Goal: Information Seeking & Learning: Learn about a topic

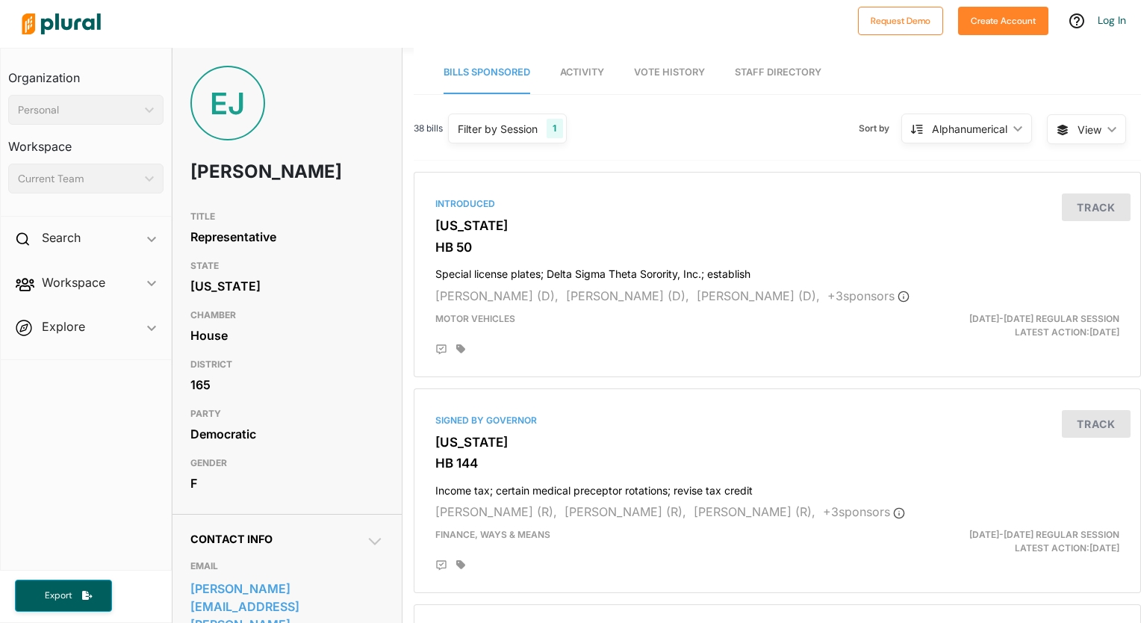
click at [577, 72] on span "Activity" at bounding box center [582, 71] width 44 height 11
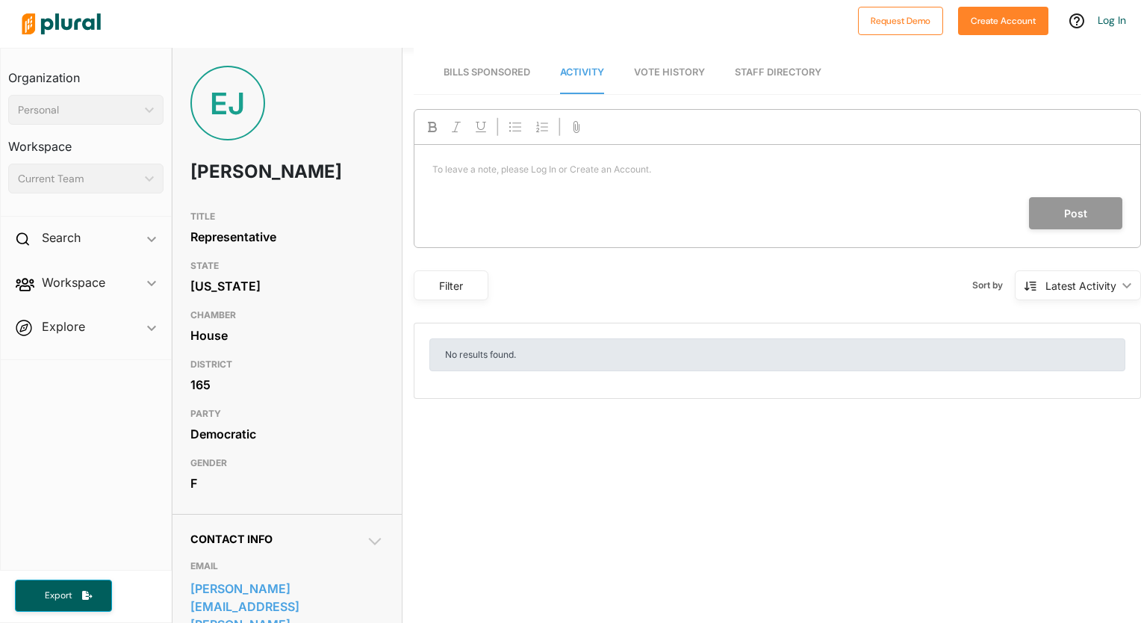
click at [674, 73] on span "Vote History" at bounding box center [669, 71] width 71 height 11
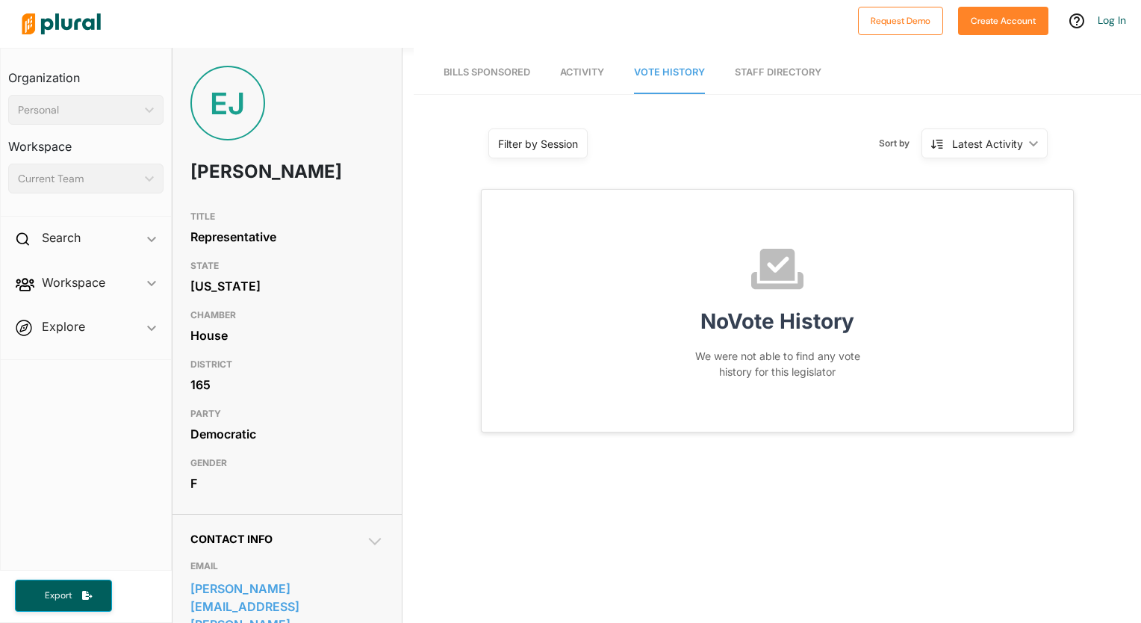
click at [780, 76] on link "Staff Directory" at bounding box center [778, 73] width 87 height 43
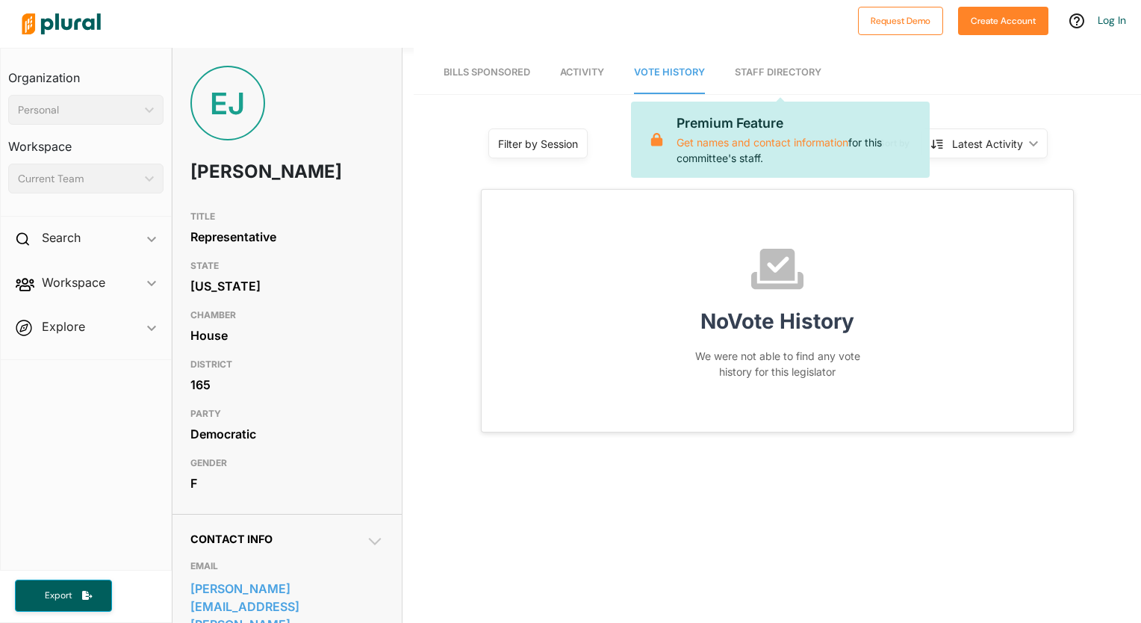
click at [780, 76] on link "Staff Directory" at bounding box center [778, 73] width 87 height 43
click at [491, 74] on span "Bills Sponsored" at bounding box center [487, 71] width 87 height 11
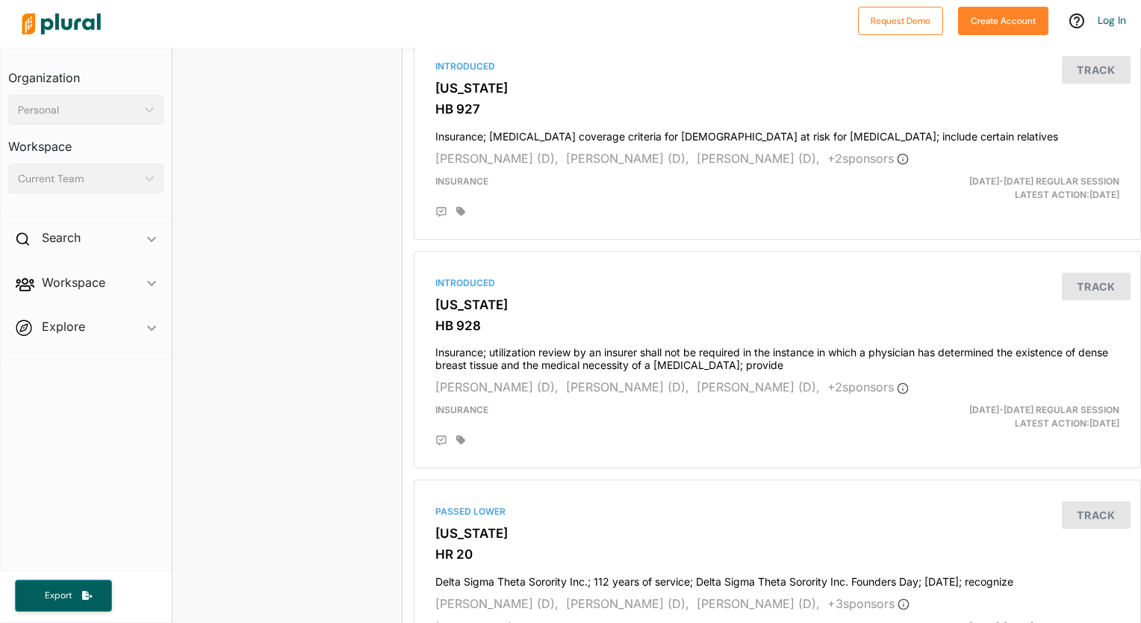
scroll to position [2310, 0]
